Goal: Information Seeking & Learning: Learn about a topic

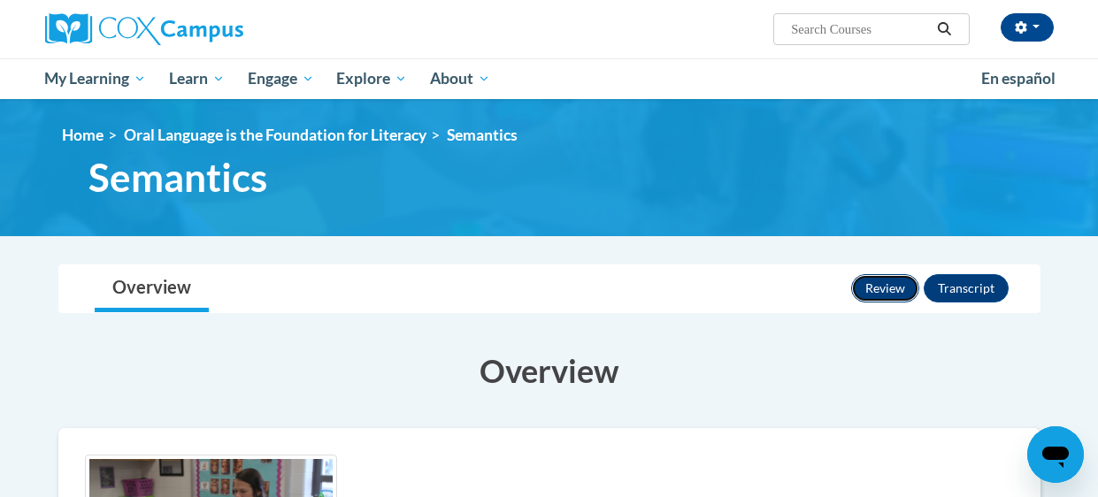
click at [891, 299] on button "Review" at bounding box center [885, 288] width 68 height 28
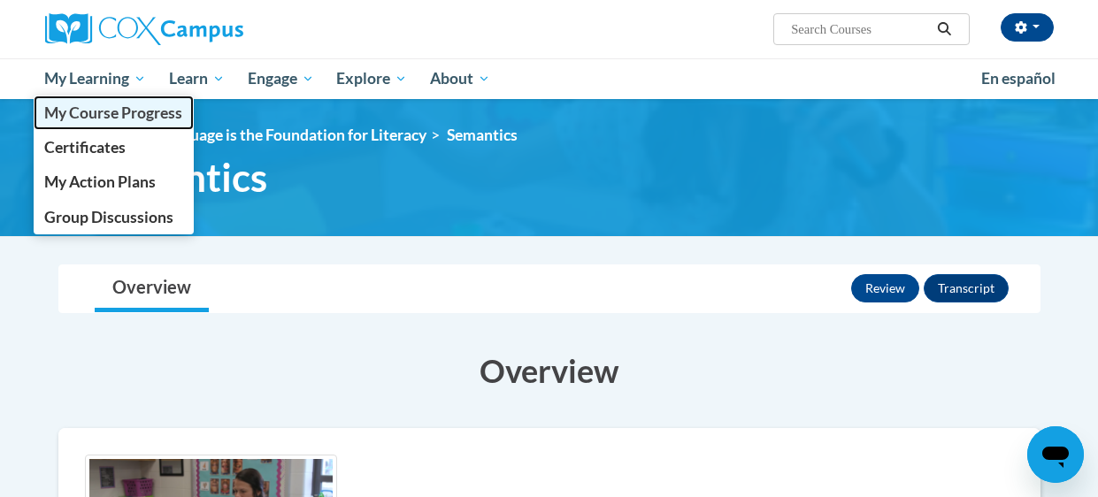
click at [118, 102] on link "My Course Progress" at bounding box center [114, 113] width 161 height 35
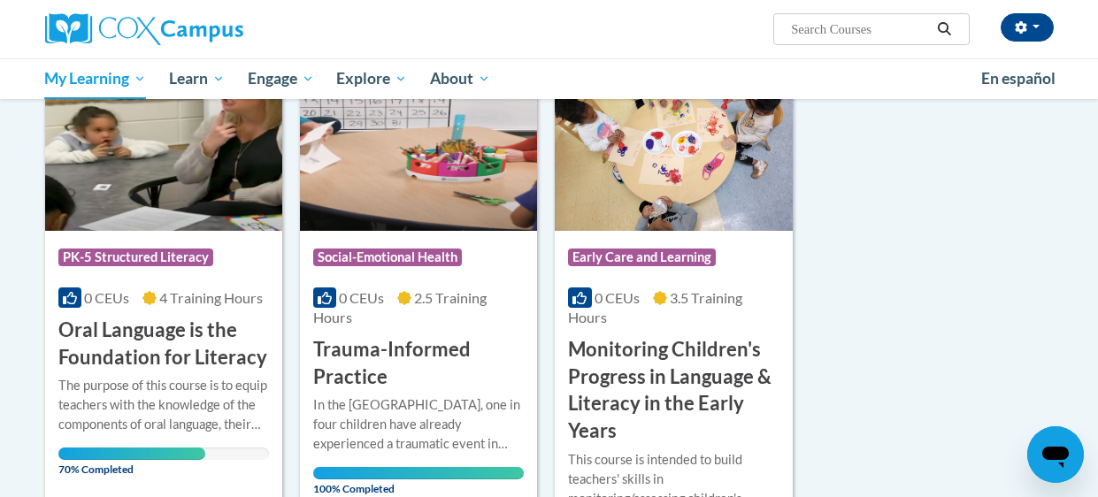
scroll to position [286, 0]
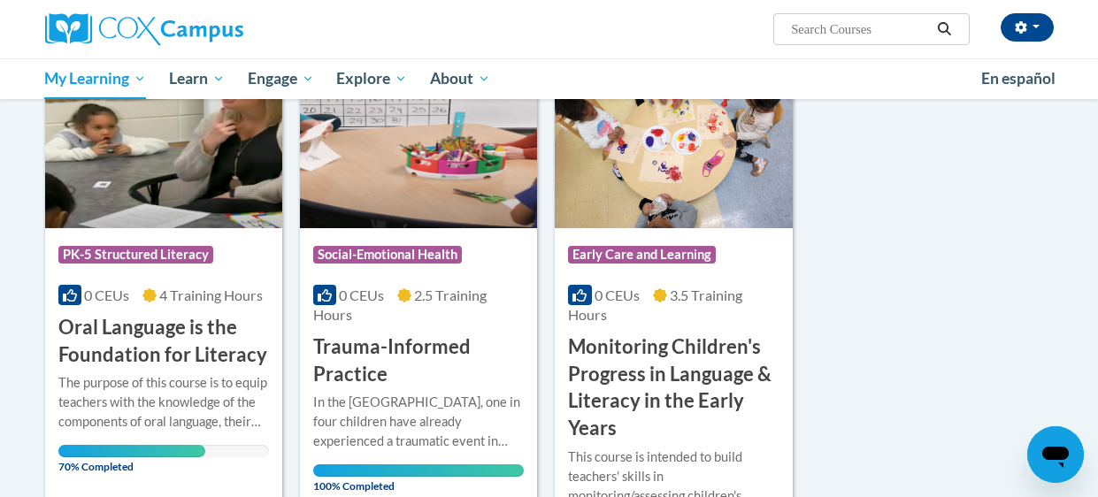
click at [212, 277] on div "Course Category: PK-5 Structured Literacy 0 CEUs 4 Training Hours COURSE Oral L…" at bounding box center [163, 298] width 237 height 141
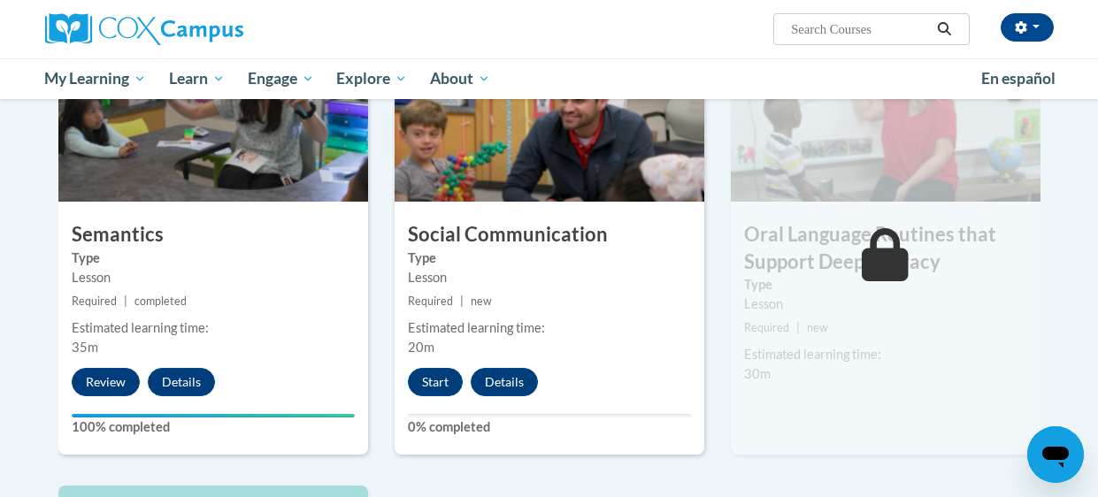
scroll to position [1449, 0]
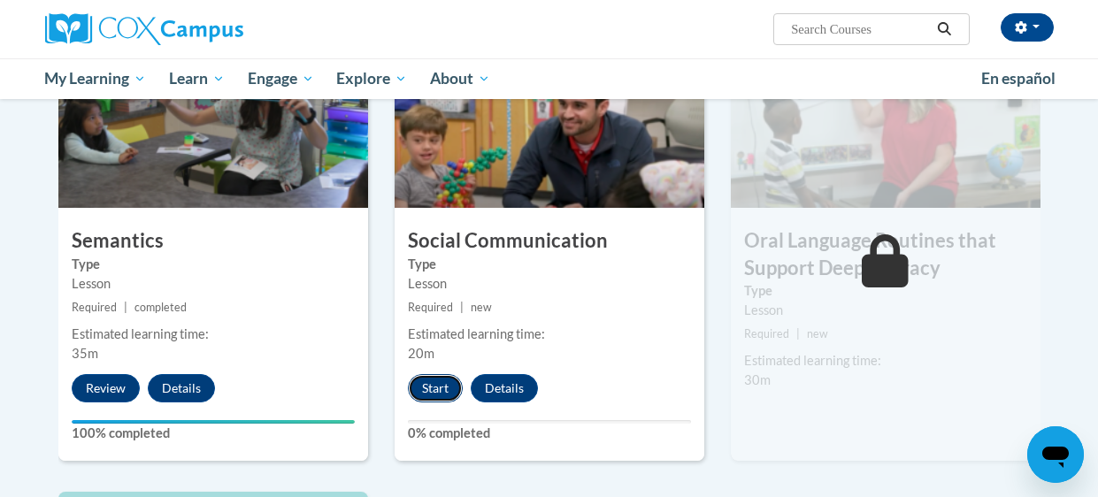
click at [441, 390] on button "Start" at bounding box center [435, 388] width 55 height 28
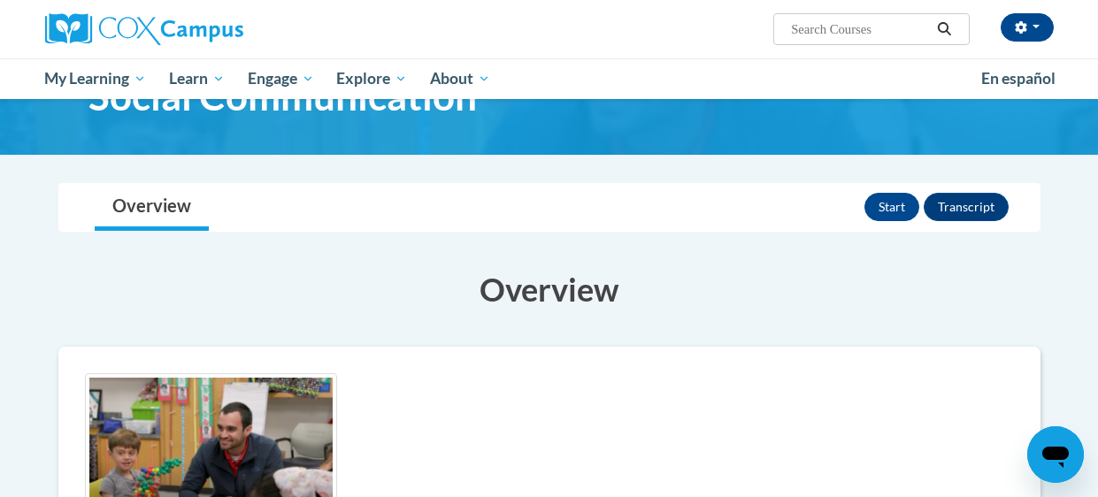
scroll to position [73, 0]
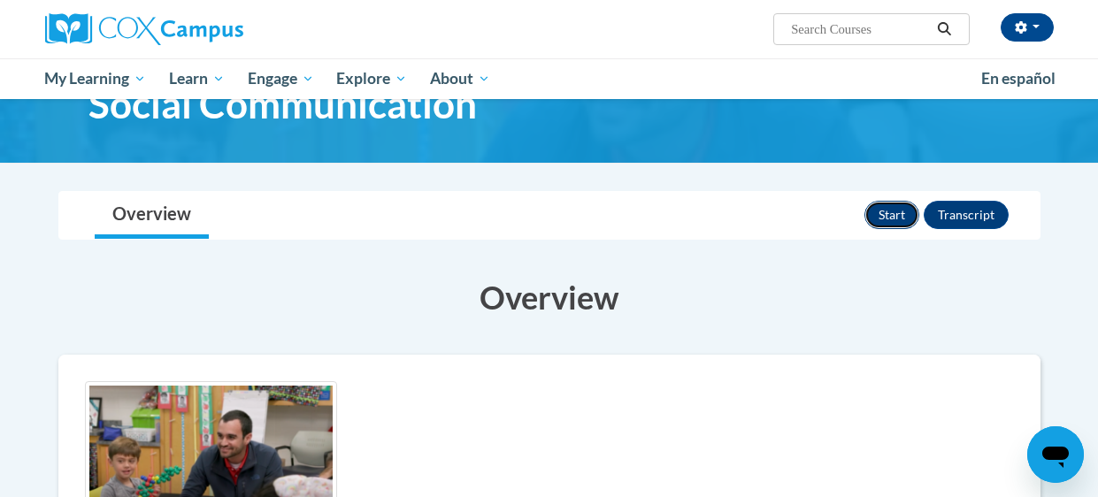
click at [891, 218] on button "Start" at bounding box center [891, 215] width 55 height 28
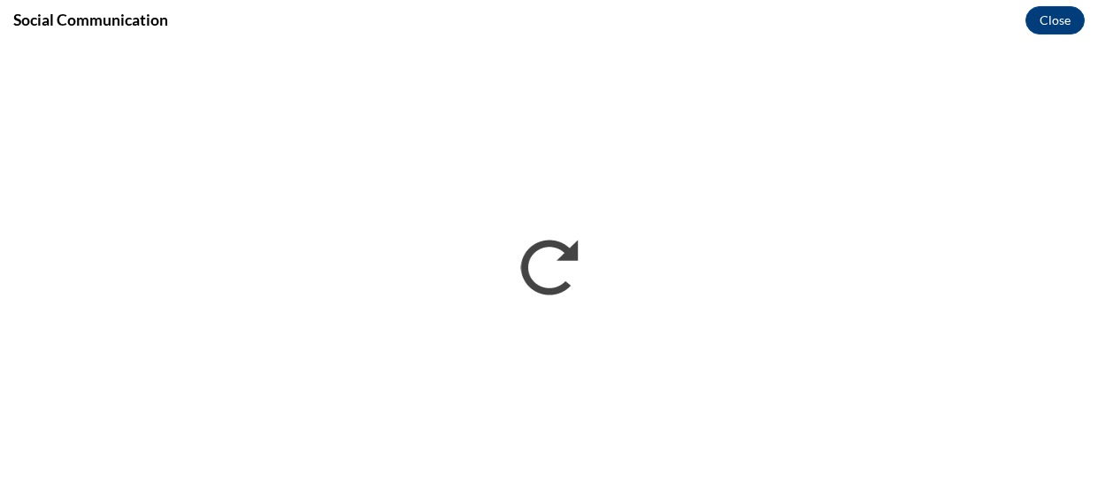
scroll to position [0, 0]
